Goal: Find specific page/section: Find specific page/section

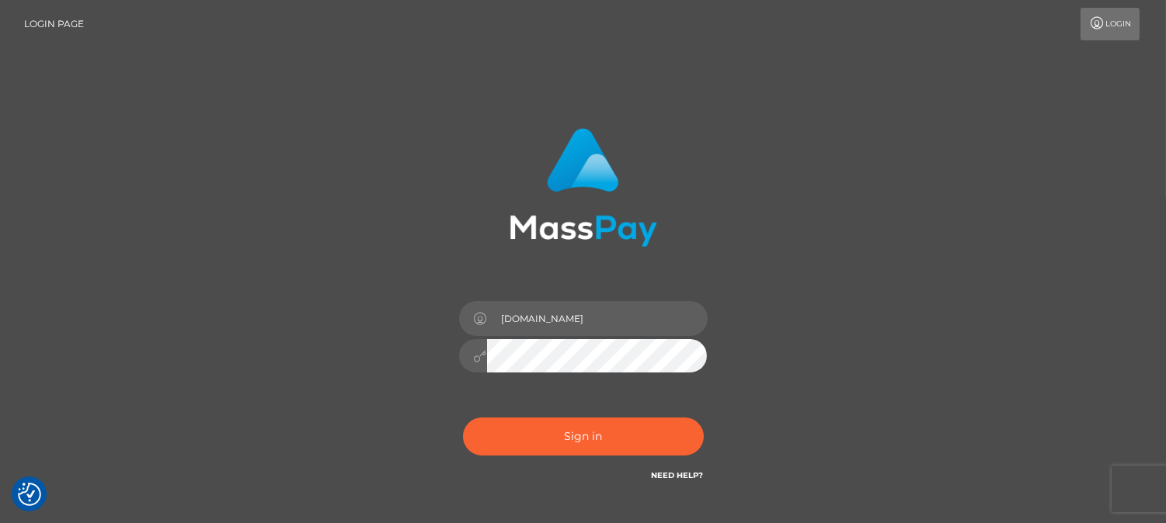
click at [562, 429] on button "Sign in" at bounding box center [583, 437] width 241 height 38
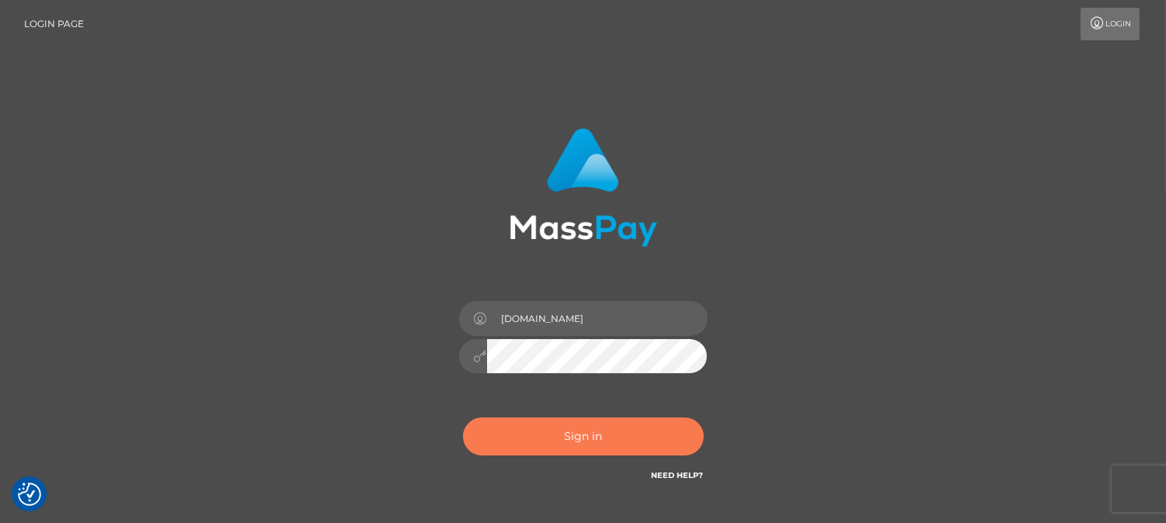
click at [576, 450] on button "Sign in" at bounding box center [583, 437] width 241 height 38
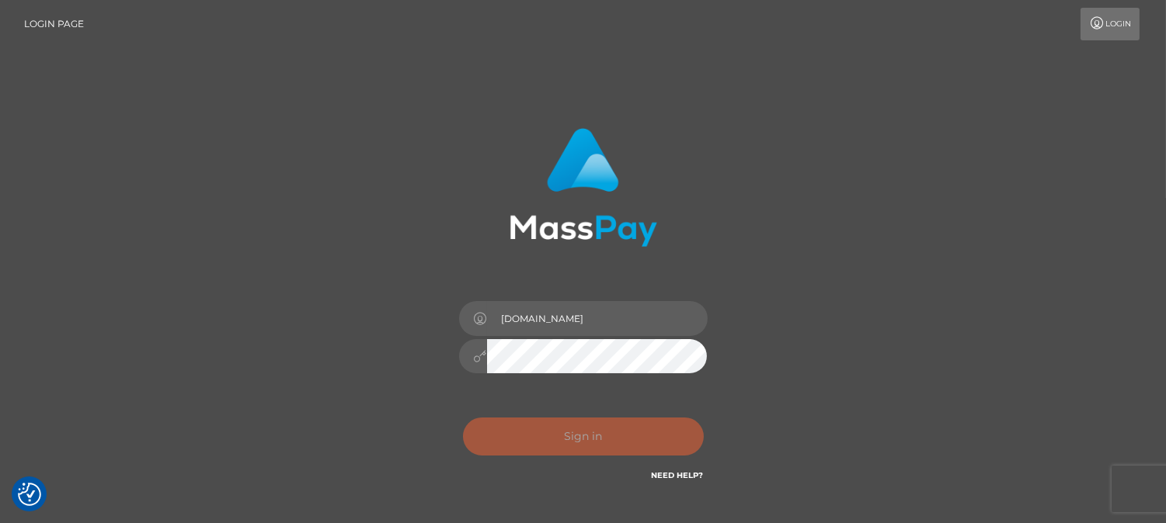
click at [576, 450] on div "0cAFcWeA7ySHCCiFMS0xcnieM3xYG0oKBKYw1yjfRwjr1UoG21fD80BJaKwSZzDN0gR9t22B-bDuwS4…" at bounding box center [583, 442] width 272 height 69
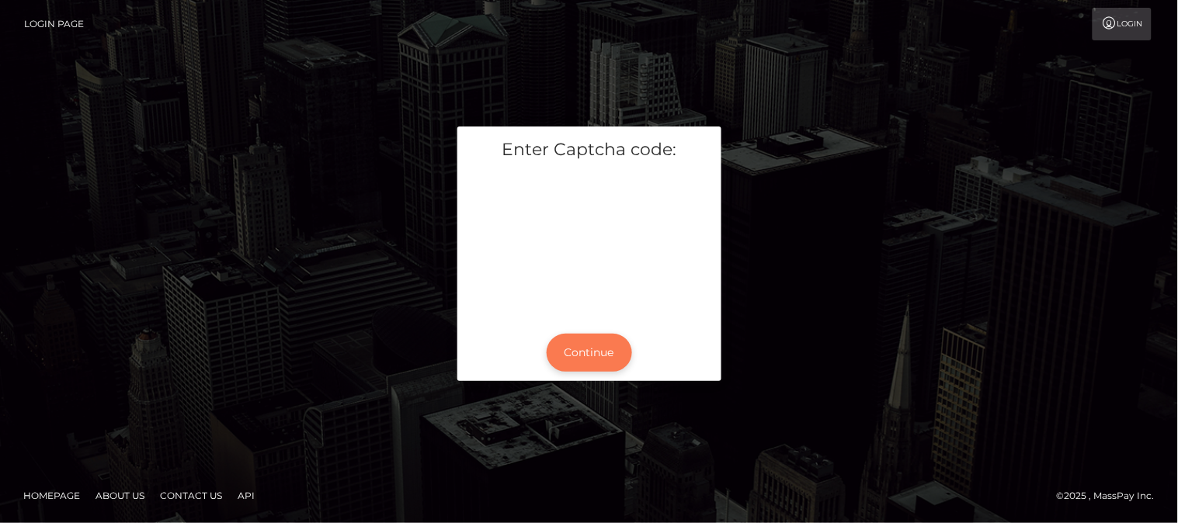
click at [579, 348] on button "Continue" at bounding box center [589, 353] width 85 height 38
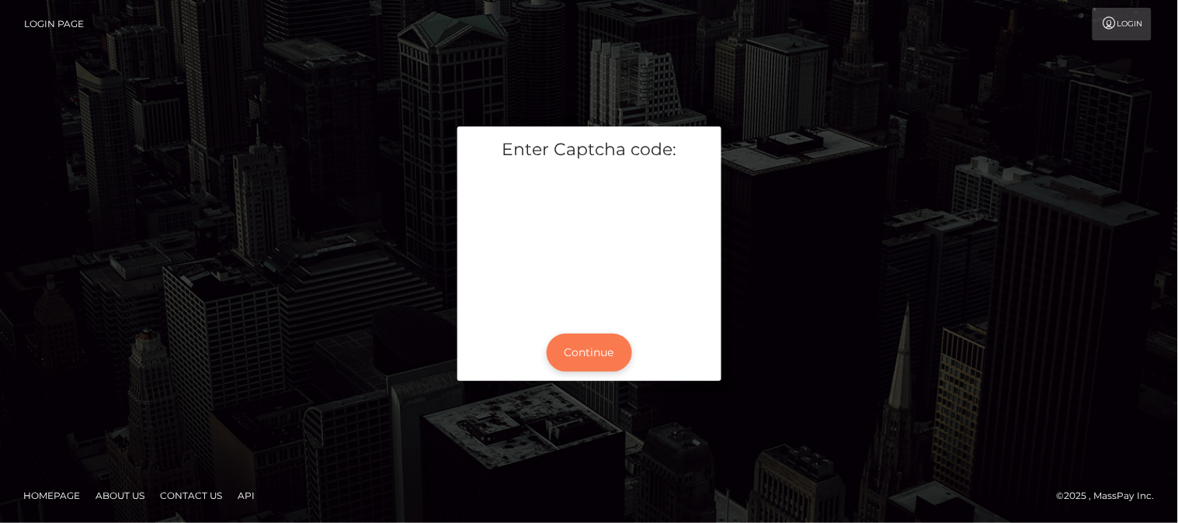
click at [579, 348] on button "Continue" at bounding box center [589, 353] width 85 height 38
click at [608, 361] on button "Continue" at bounding box center [589, 353] width 85 height 38
click at [589, 352] on button "Continue" at bounding box center [589, 353] width 85 height 38
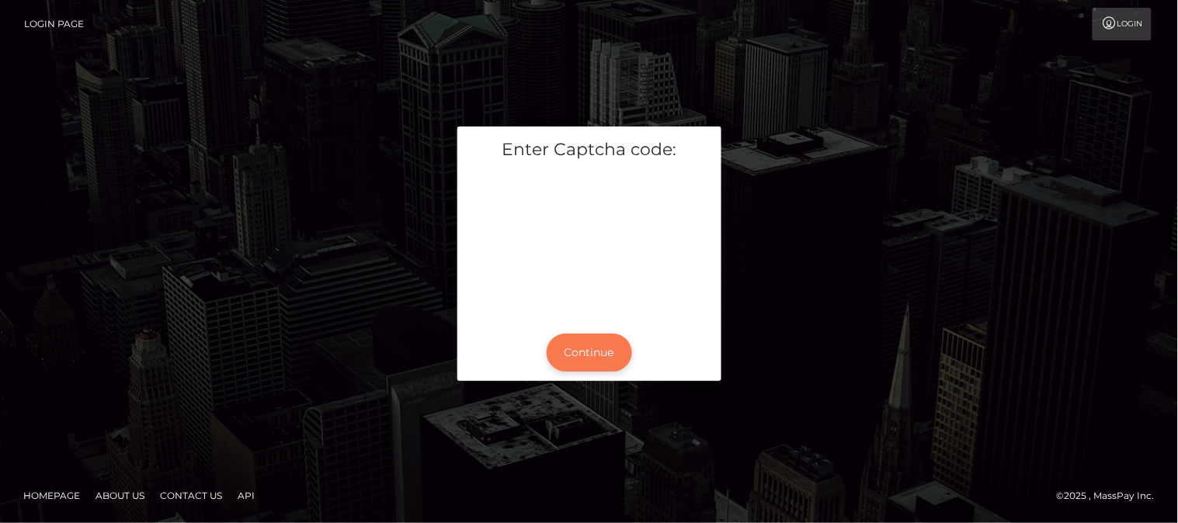
click at [579, 345] on button "Continue" at bounding box center [589, 353] width 85 height 38
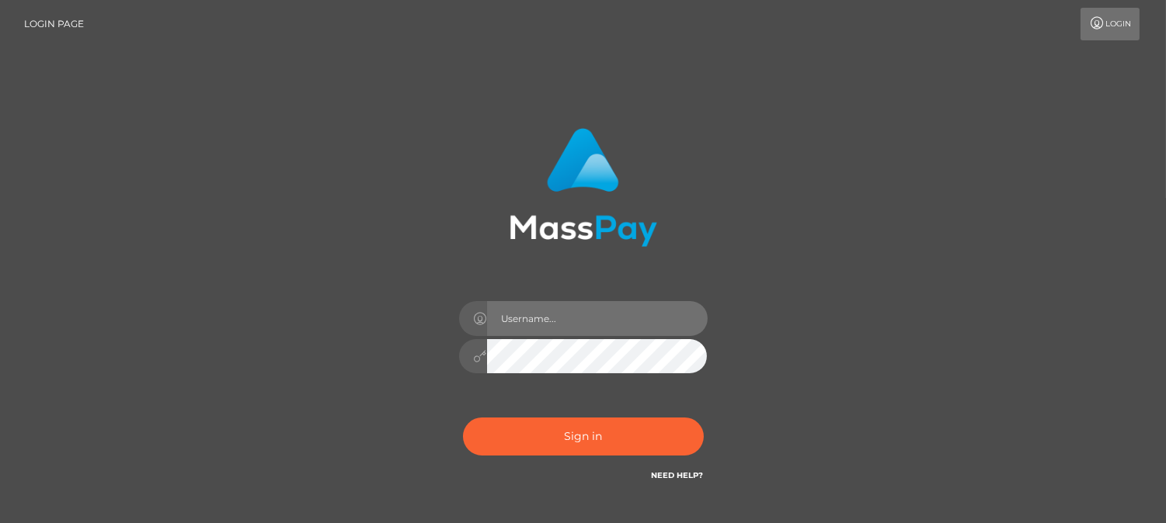
click at [585, 331] on input "text" at bounding box center [597, 318] width 221 height 35
click at [547, 330] on input "text" at bounding box center [597, 318] width 221 height 35
click at [537, 327] on input "text" at bounding box center [597, 318] width 221 height 35
click at [570, 332] on input "text" at bounding box center [597, 318] width 221 height 35
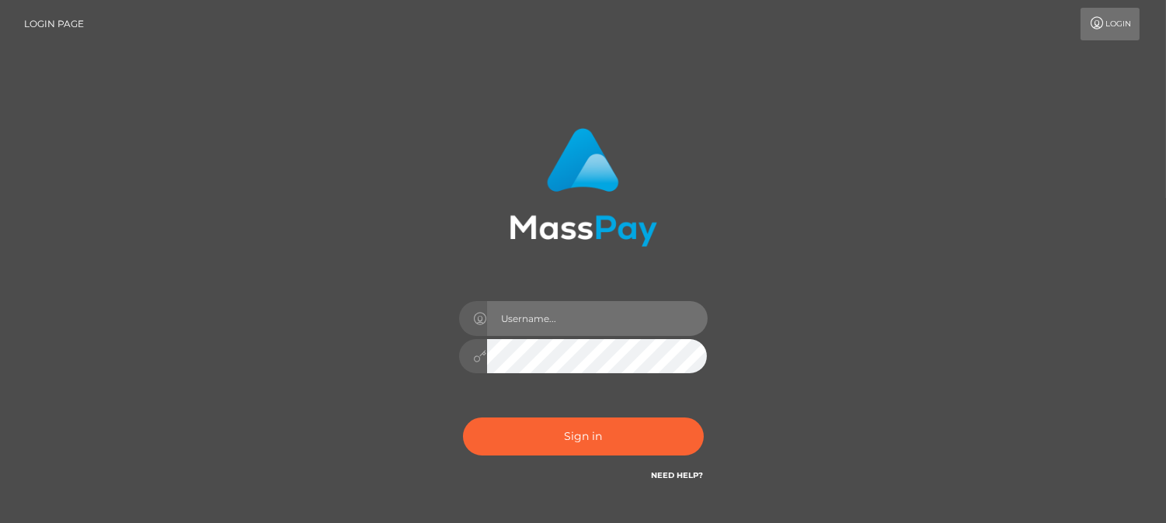
click at [551, 323] on input "text" at bounding box center [597, 318] width 221 height 35
click at [537, 323] on input "text" at bounding box center [597, 318] width 221 height 35
click at [526, 321] on input "text" at bounding box center [597, 318] width 221 height 35
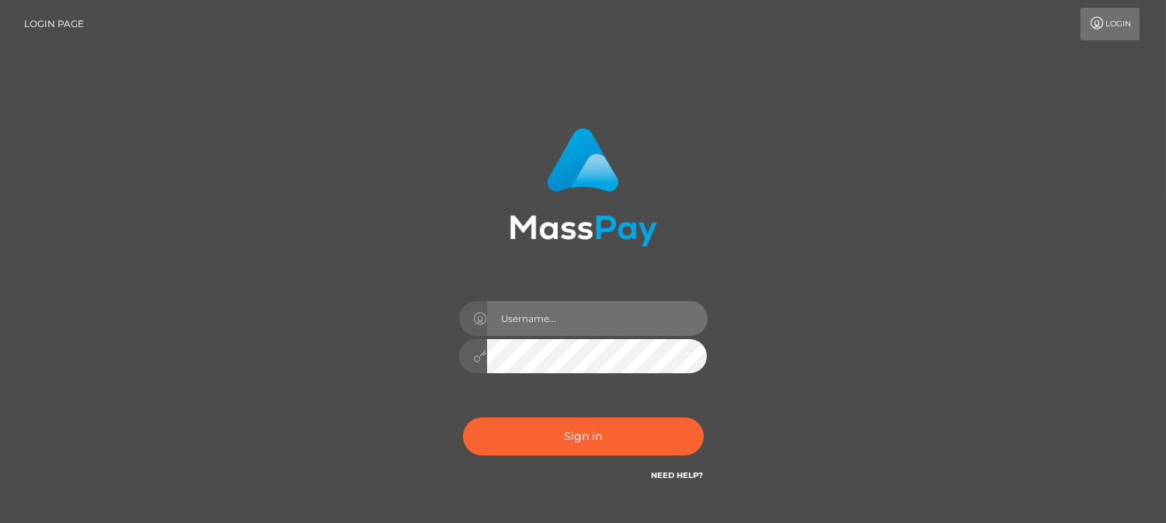
click at [526, 321] on input "text" at bounding box center [597, 318] width 221 height 35
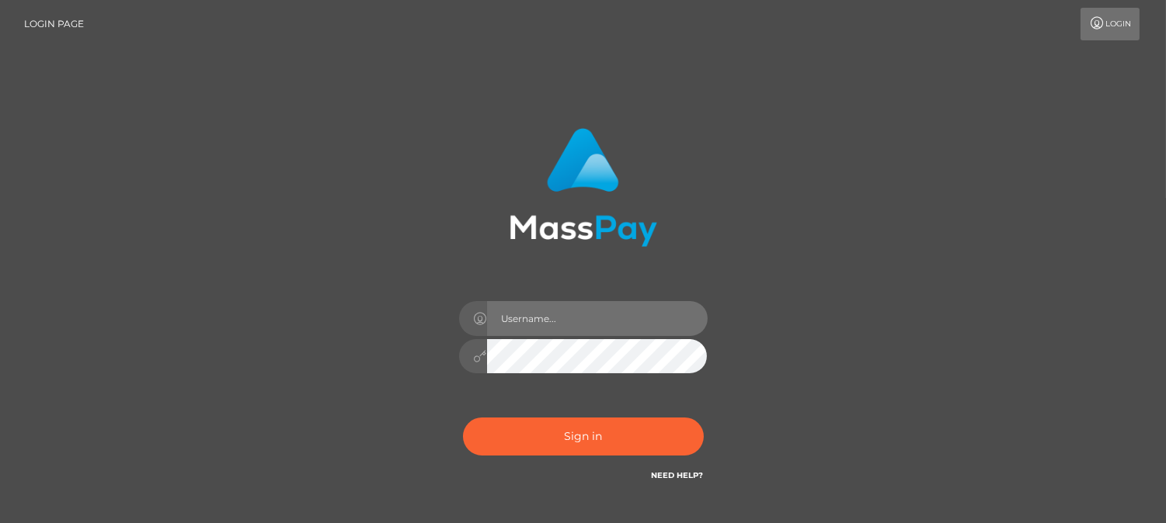
click at [533, 317] on input "text" at bounding box center [597, 318] width 221 height 35
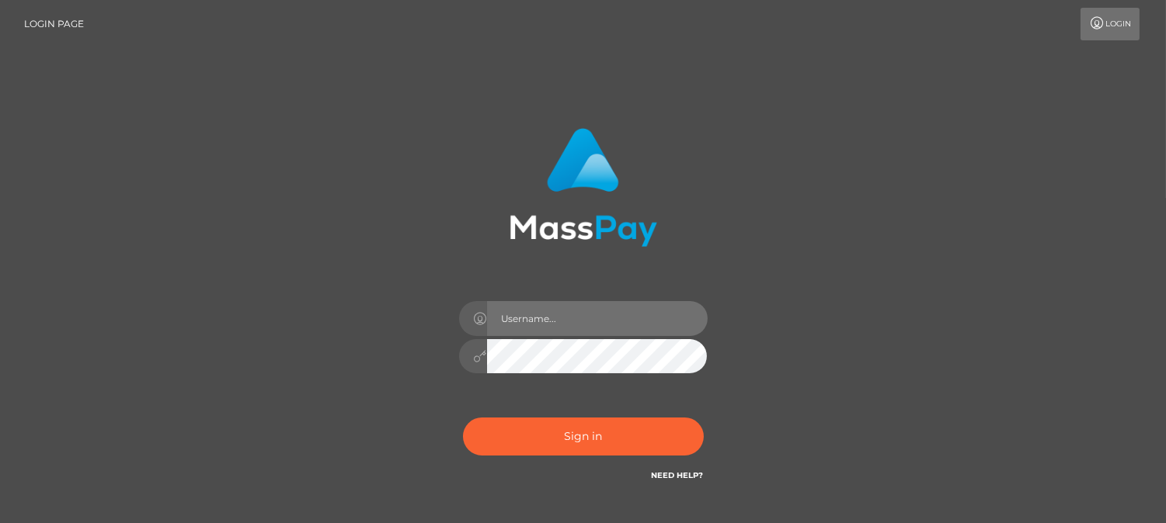
click at [533, 317] on input "text" at bounding box center [597, 318] width 221 height 35
click at [551, 332] on input "text" at bounding box center [597, 318] width 221 height 35
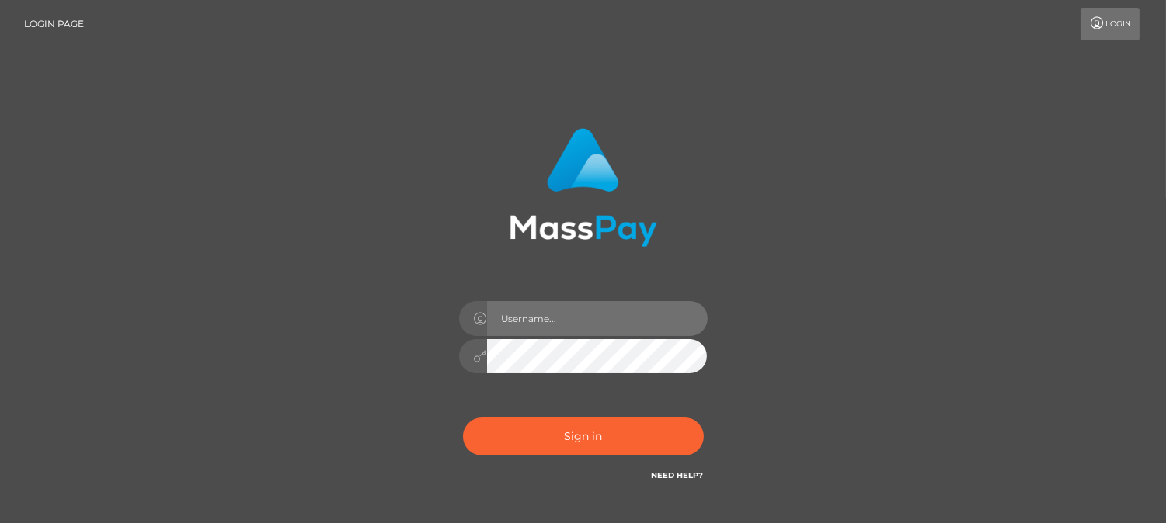
click at [589, 332] on input "text" at bounding box center [597, 318] width 221 height 35
type input "[DOMAIN_NAME]"
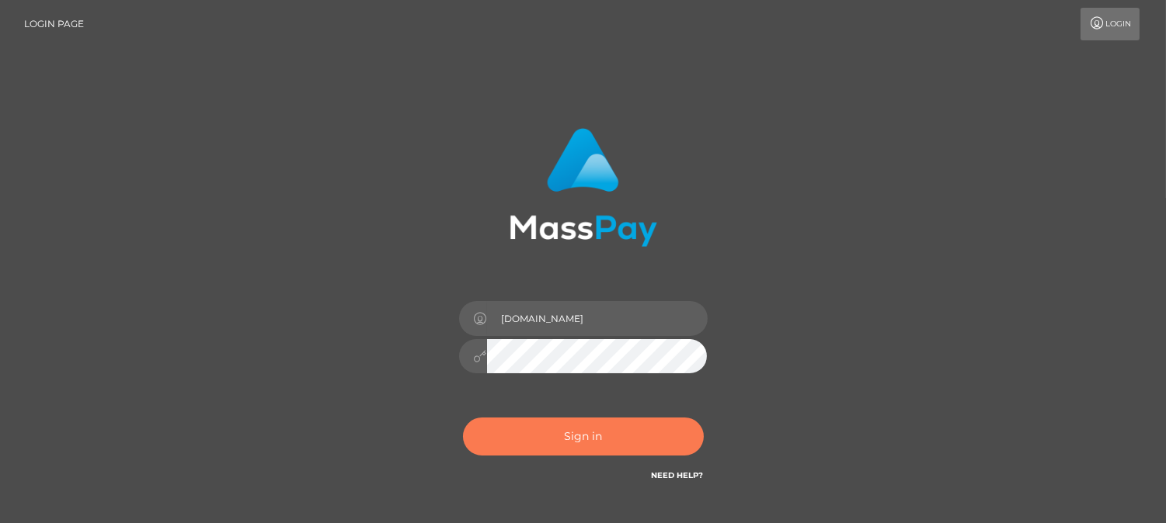
click at [589, 436] on button "Sign in" at bounding box center [583, 437] width 241 height 38
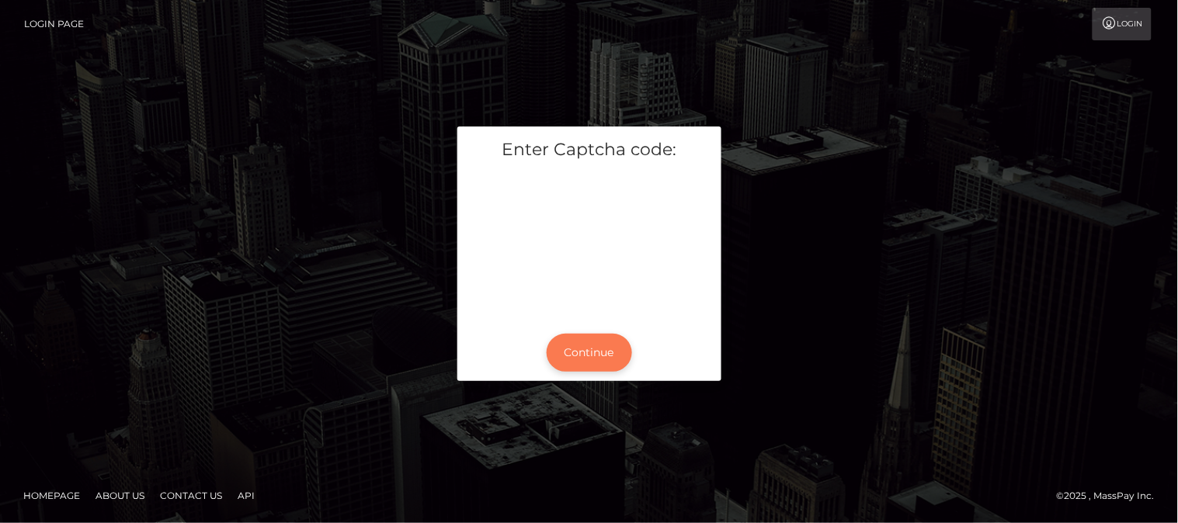
click at [610, 363] on button "Continue" at bounding box center [589, 353] width 85 height 38
click at [598, 359] on button "Continue" at bounding box center [589, 353] width 85 height 38
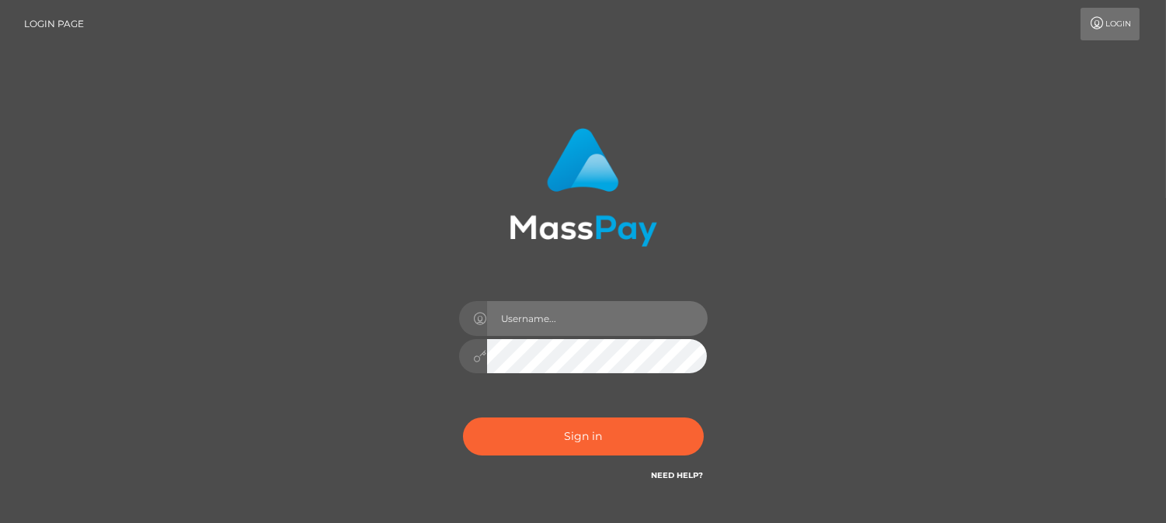
click at [579, 318] on input "text" at bounding box center [597, 318] width 221 height 35
type input "[DOMAIN_NAME]"
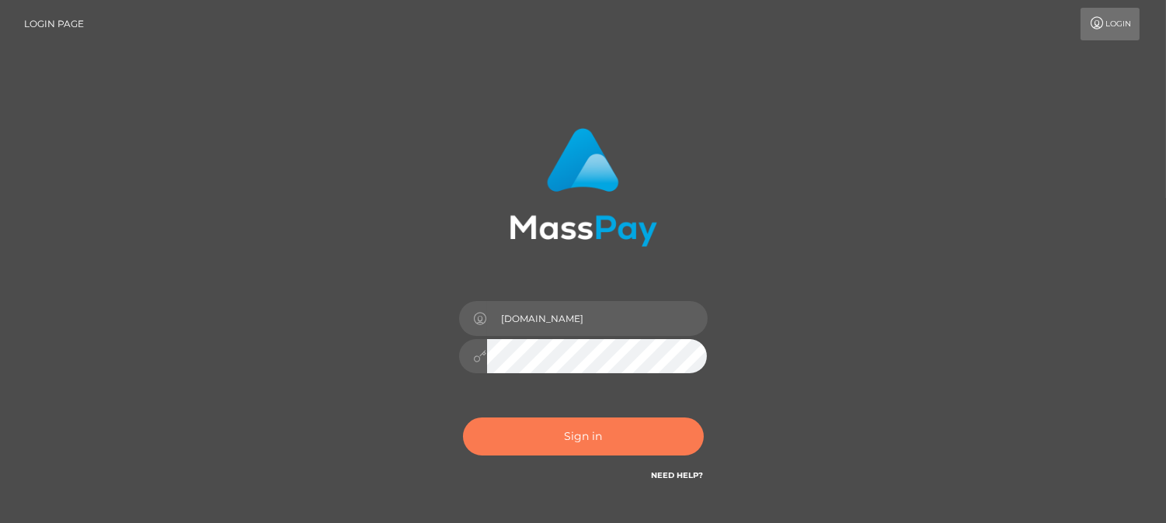
click at [581, 453] on button "Sign in" at bounding box center [583, 437] width 241 height 38
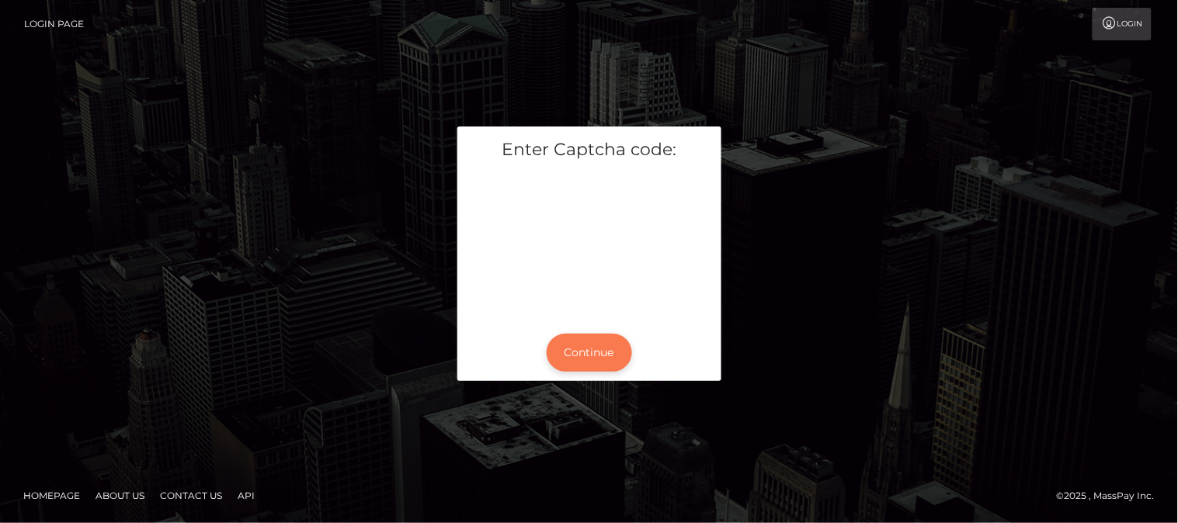
click at [575, 351] on button "Continue" at bounding box center [589, 353] width 85 height 38
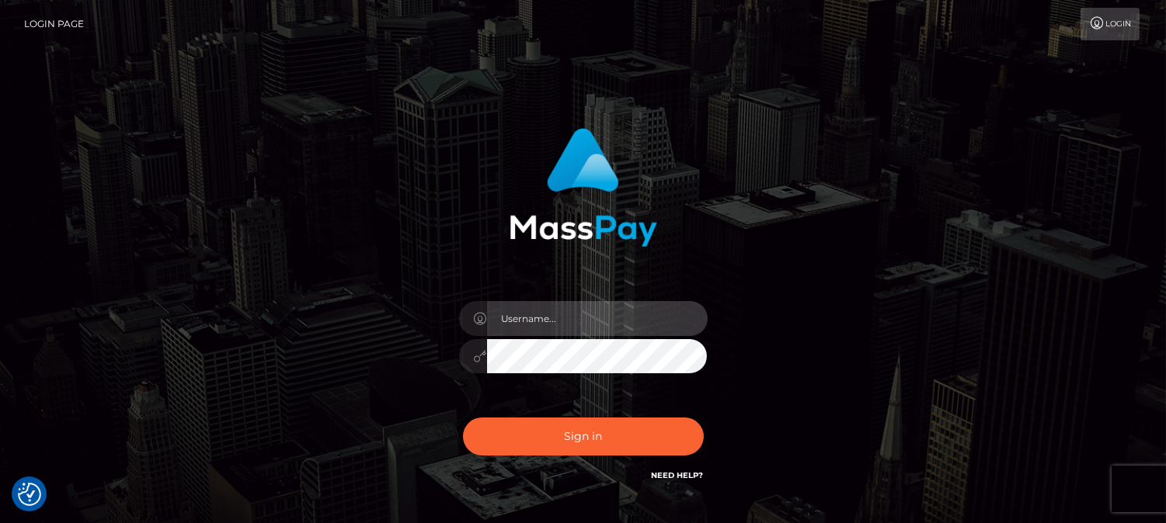
type input "[DOMAIN_NAME]"
click at [515, 322] on input "fr.es" at bounding box center [597, 318] width 221 height 35
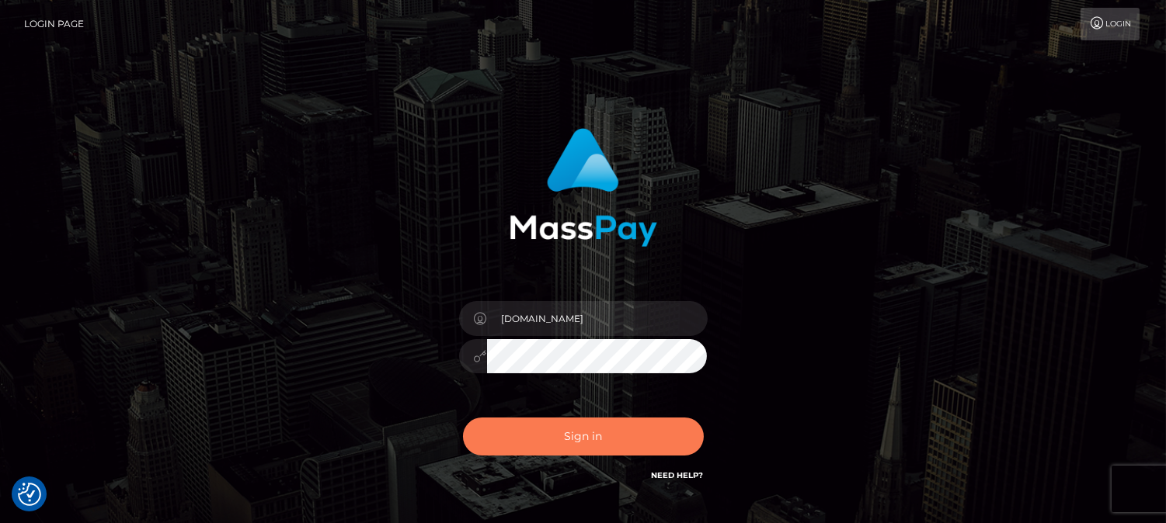
click at [565, 439] on button "Sign in" at bounding box center [583, 437] width 241 height 38
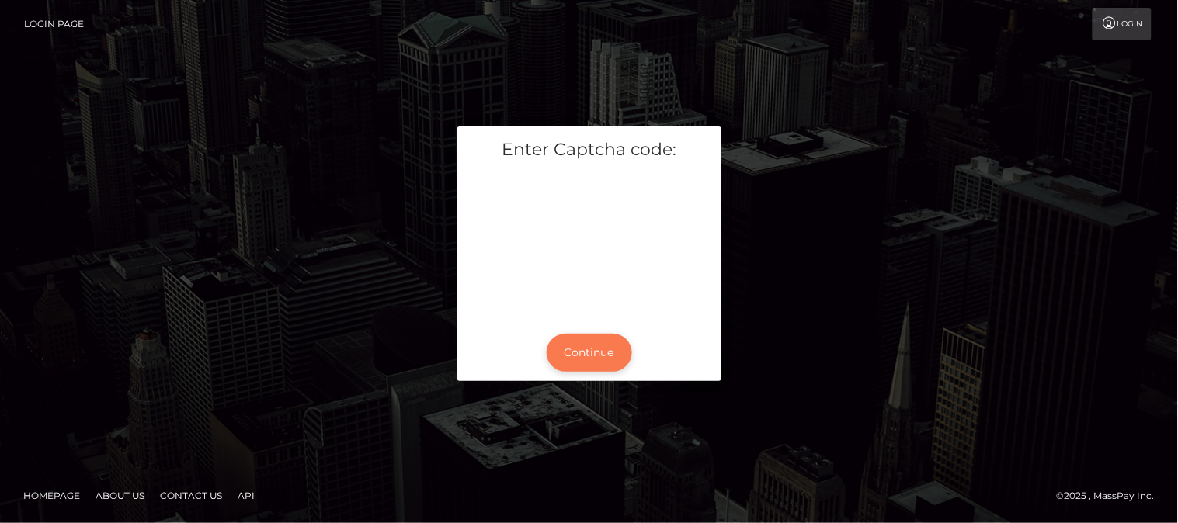
click at [606, 361] on button "Continue" at bounding box center [589, 353] width 85 height 38
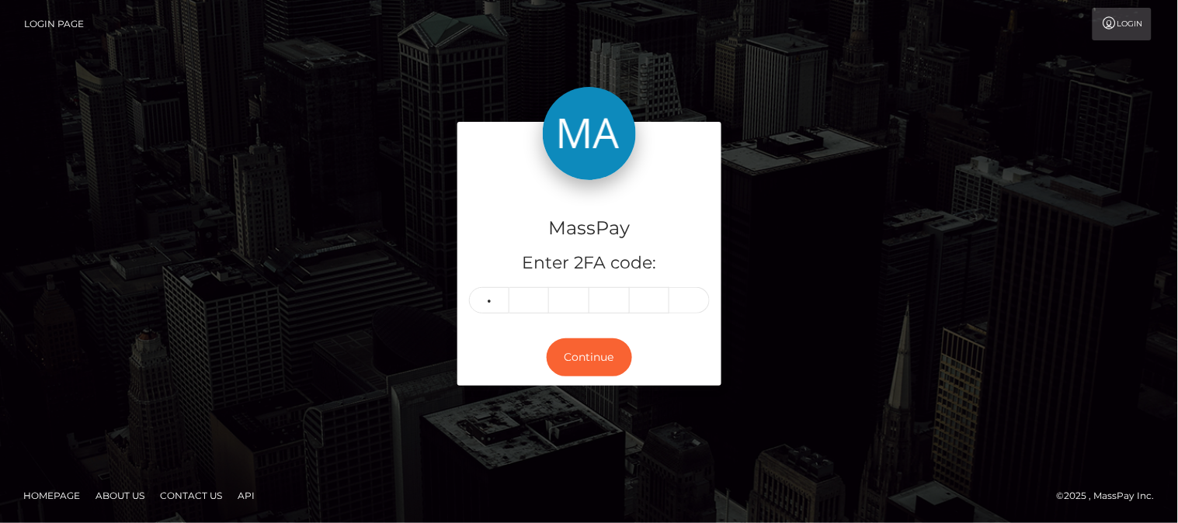
type input "3"
type input "6"
type input "2"
type input "9"
type input "5"
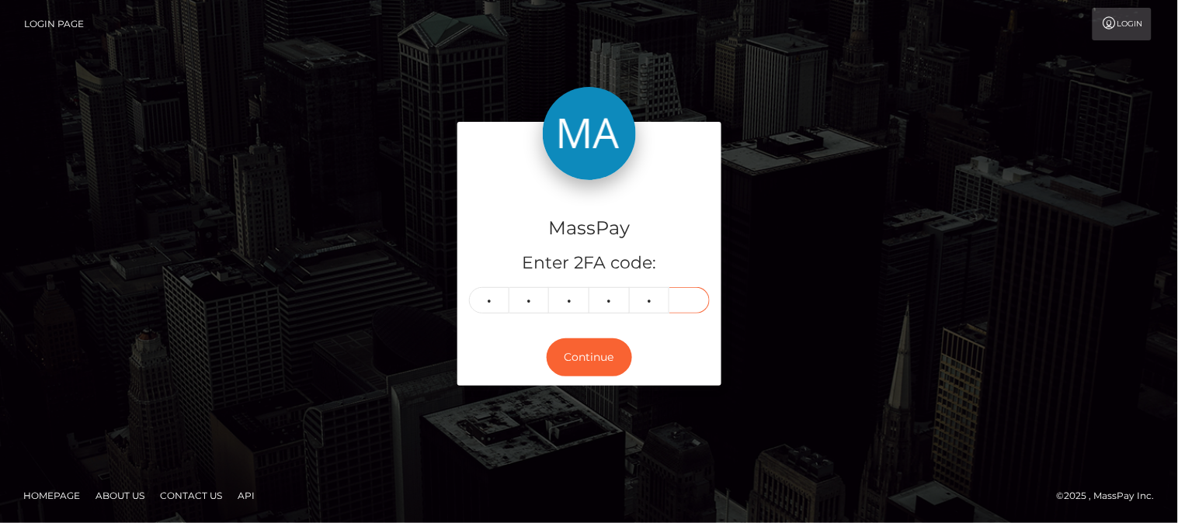
type input "9"
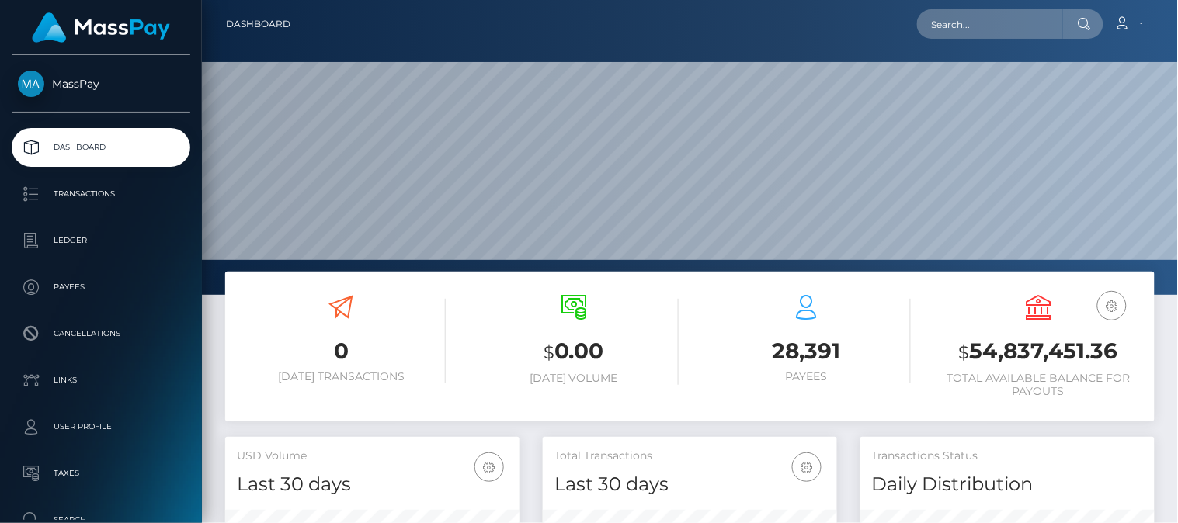
scroll to position [275, 295]
click at [1000, 23] on input "text" at bounding box center [990, 24] width 146 height 30
paste input "[EMAIL_ADDRESS][DOMAIN_NAME]"
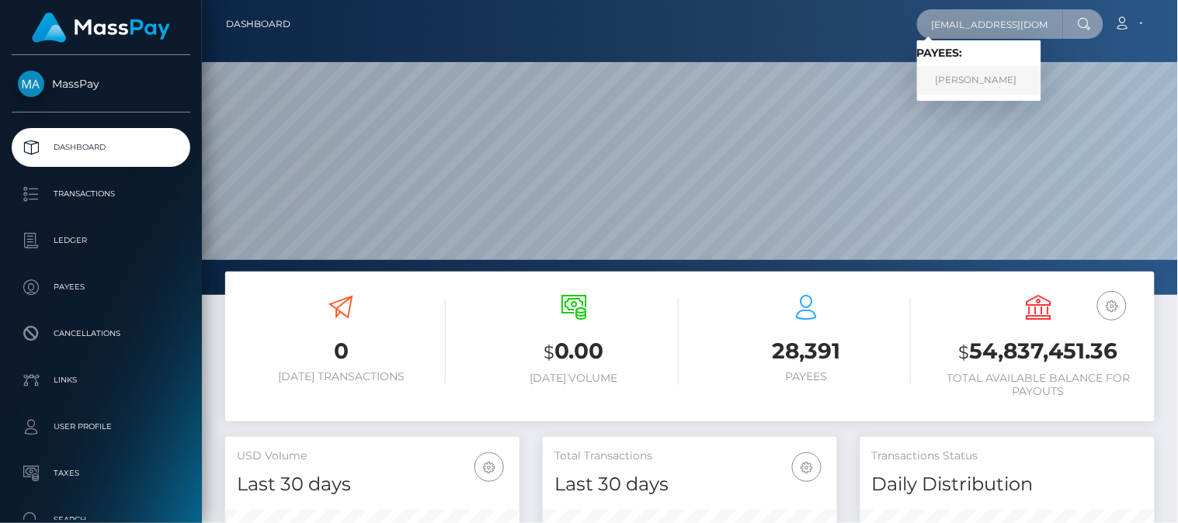
type input "[EMAIL_ADDRESS][DOMAIN_NAME]"
click at [996, 71] on link "[PERSON_NAME]" at bounding box center [979, 80] width 124 height 29
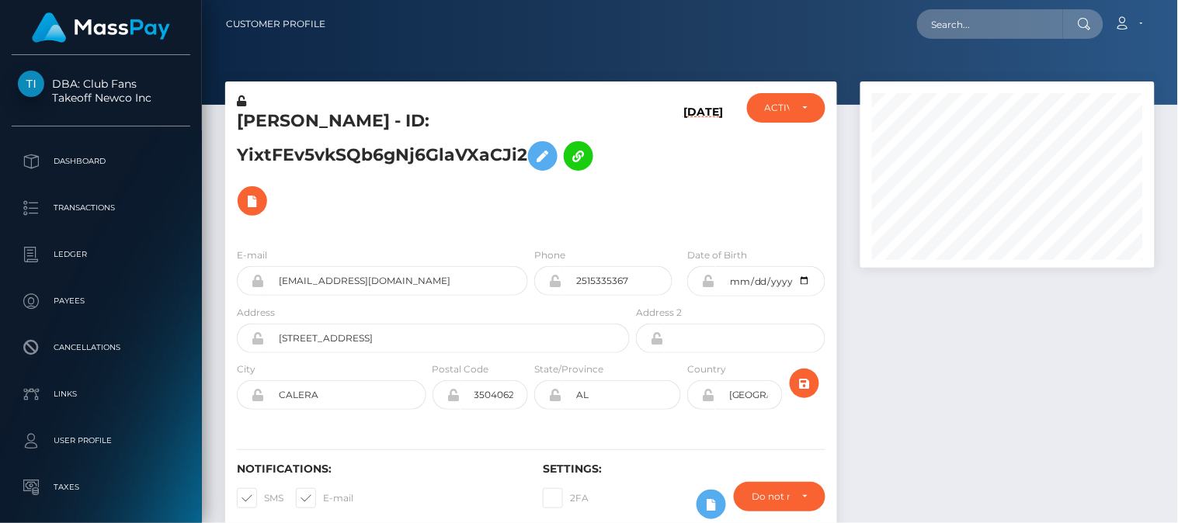
scroll to position [186, 295]
click at [880, 35] on div "Loading... Loading... Account Edit Profile Logout" at bounding box center [746, 24] width 816 height 33
click at [945, 374] on div at bounding box center [1008, 316] width 318 height 469
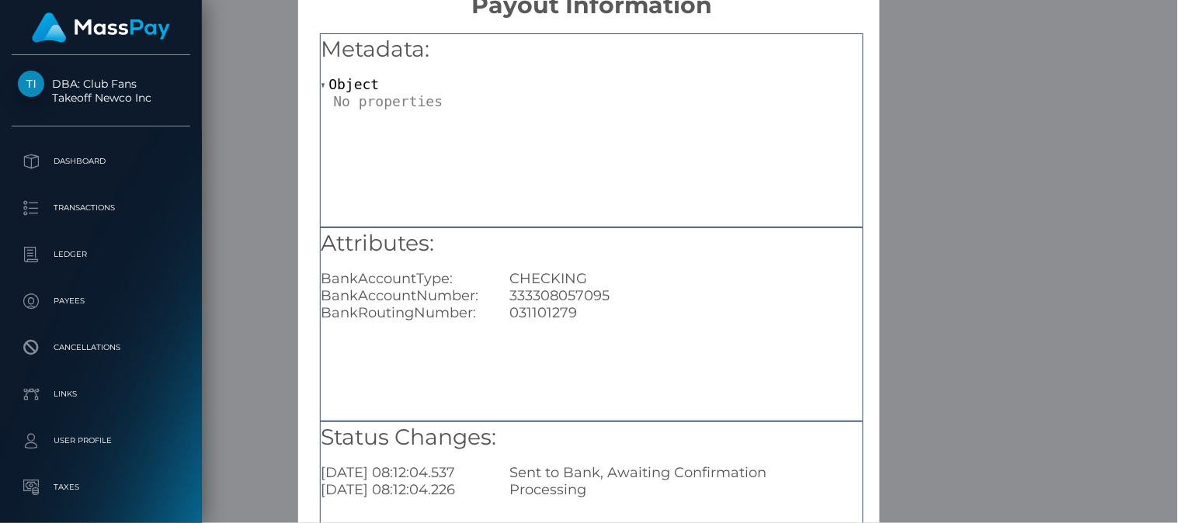
scroll to position [137, 0]
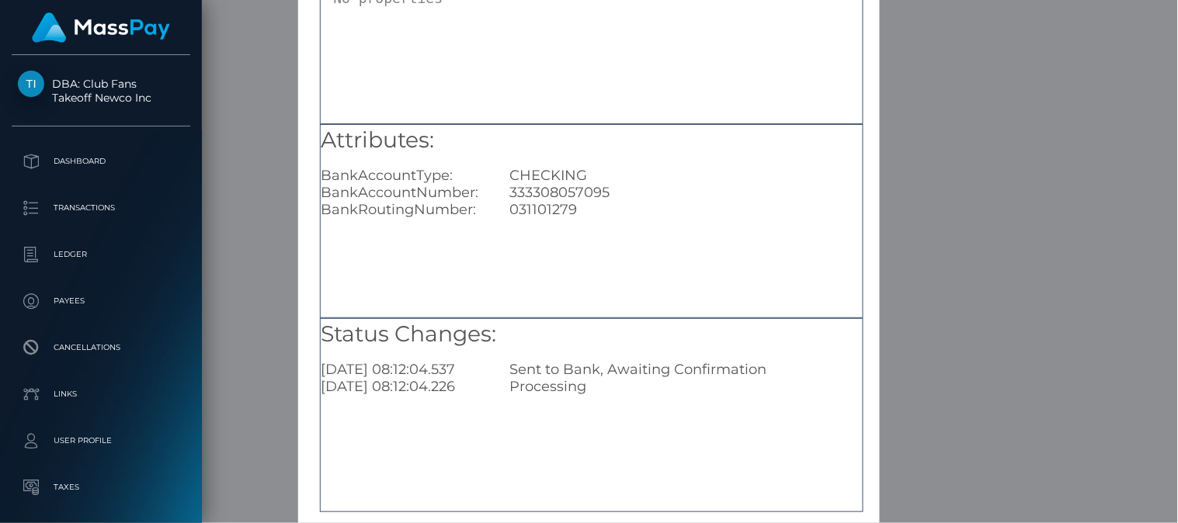
click at [968, 440] on div "× Payout Information Metadata: Object Attributes: BankAccountType: CHECKING Ban…" at bounding box center [589, 261] width 1178 height 523
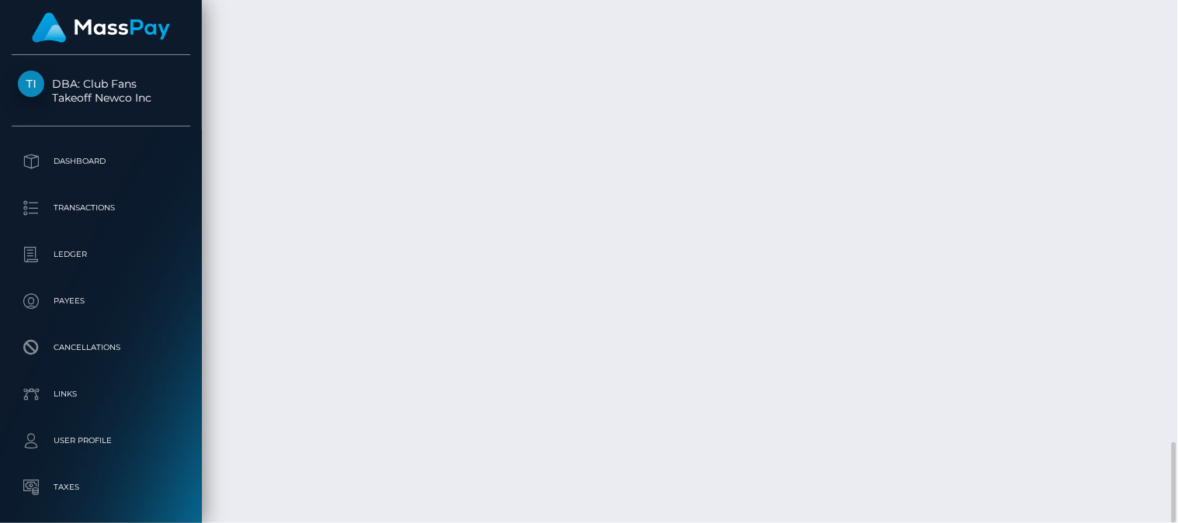
scroll to position [186, 295]
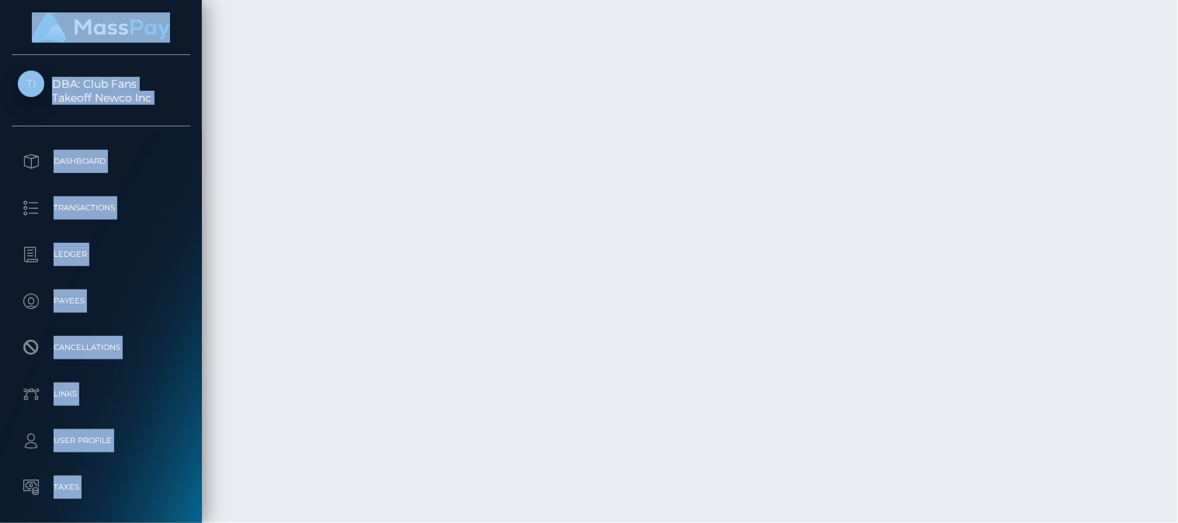
drag, startPoint x: 1177, startPoint y: 490, endPoint x: 1146, endPoint y: -21, distance: 511.9
click at [1146, 0] on html "DBA: Club Fans Takeoff Newco Inc Dashboard Transactions Ledger Payees" at bounding box center [589, 261] width 1178 height 523
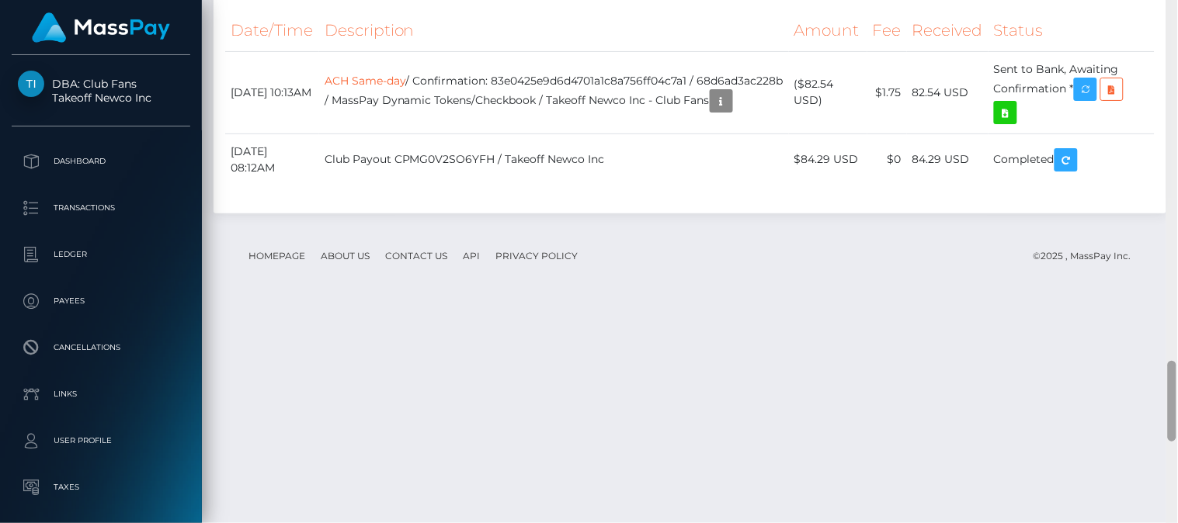
click at [1170, 426] on div at bounding box center [1172, 401] width 9 height 81
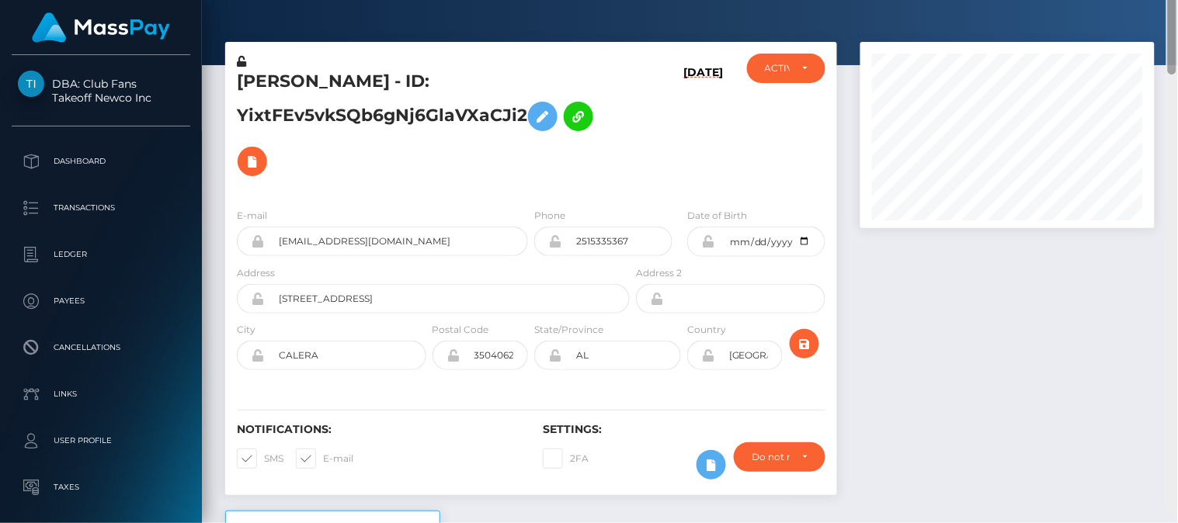
scroll to position [30, 0]
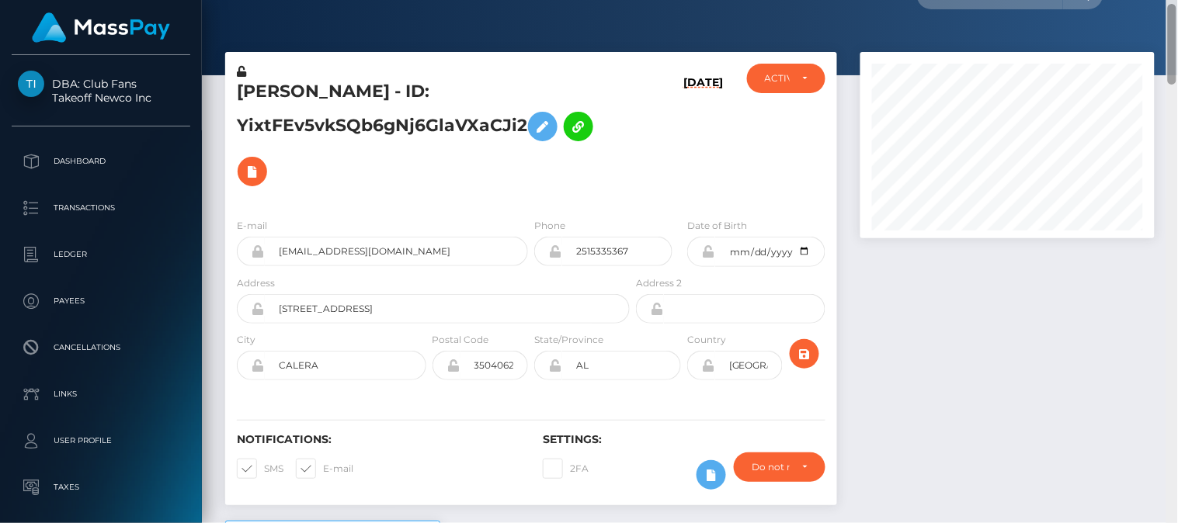
drag, startPoint x: 1174, startPoint y: 389, endPoint x: 1150, endPoint y: 32, distance: 358.0
click at [1150, 32] on div "Customer Profile Loading... Loading..." at bounding box center [690, 261] width 976 height 523
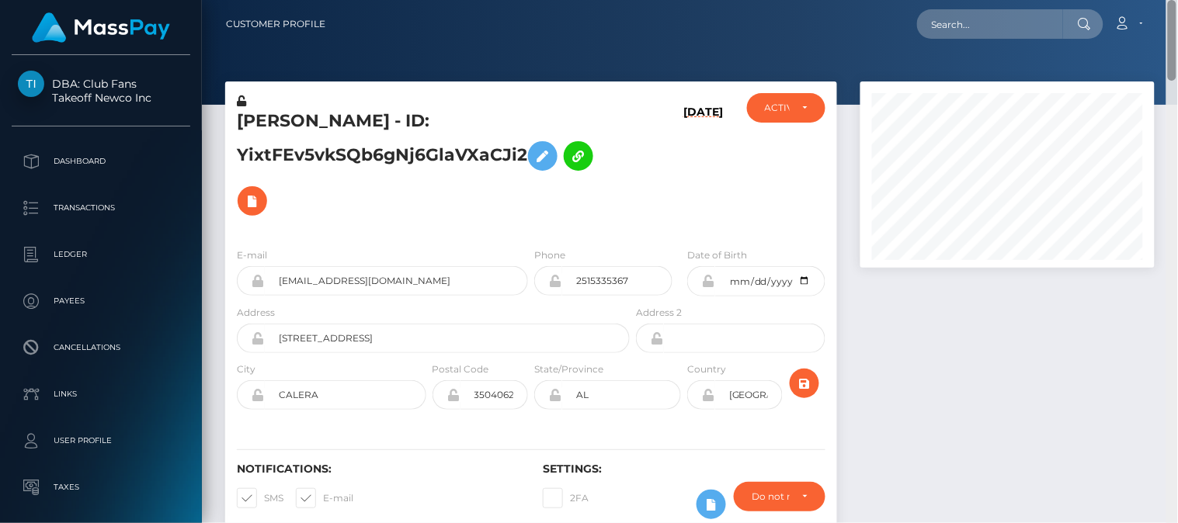
drag, startPoint x: 1169, startPoint y: 43, endPoint x: 1169, endPoint y: 21, distance: 21.7
click at [1169, 21] on div "Customer Profile Loading... Loading..." at bounding box center [690, 261] width 976 height 523
click at [998, 34] on input "text" at bounding box center [990, 24] width 146 height 30
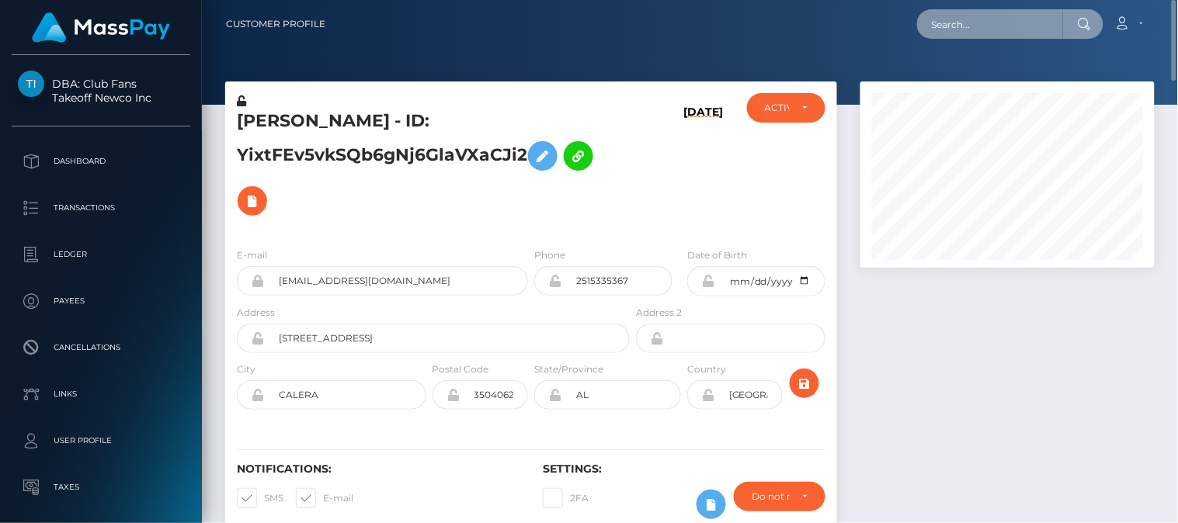
paste input "bella.innes95@gmail.com"
type input "bella.innes95@gmail.com"
